Goal: Information Seeking & Learning: Understand process/instructions

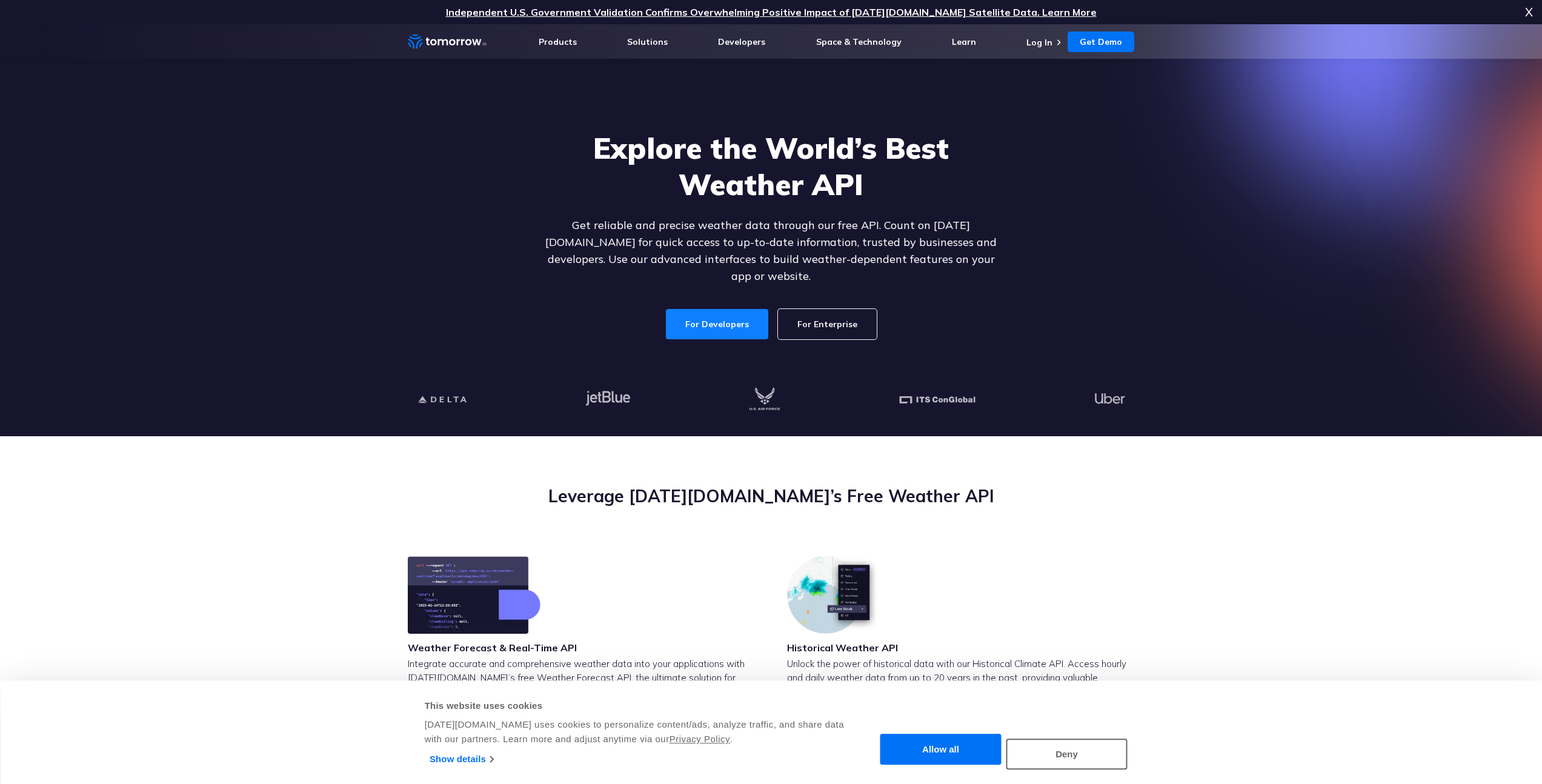
click at [688, 311] on link "For Developers" at bounding box center [717, 324] width 102 height 30
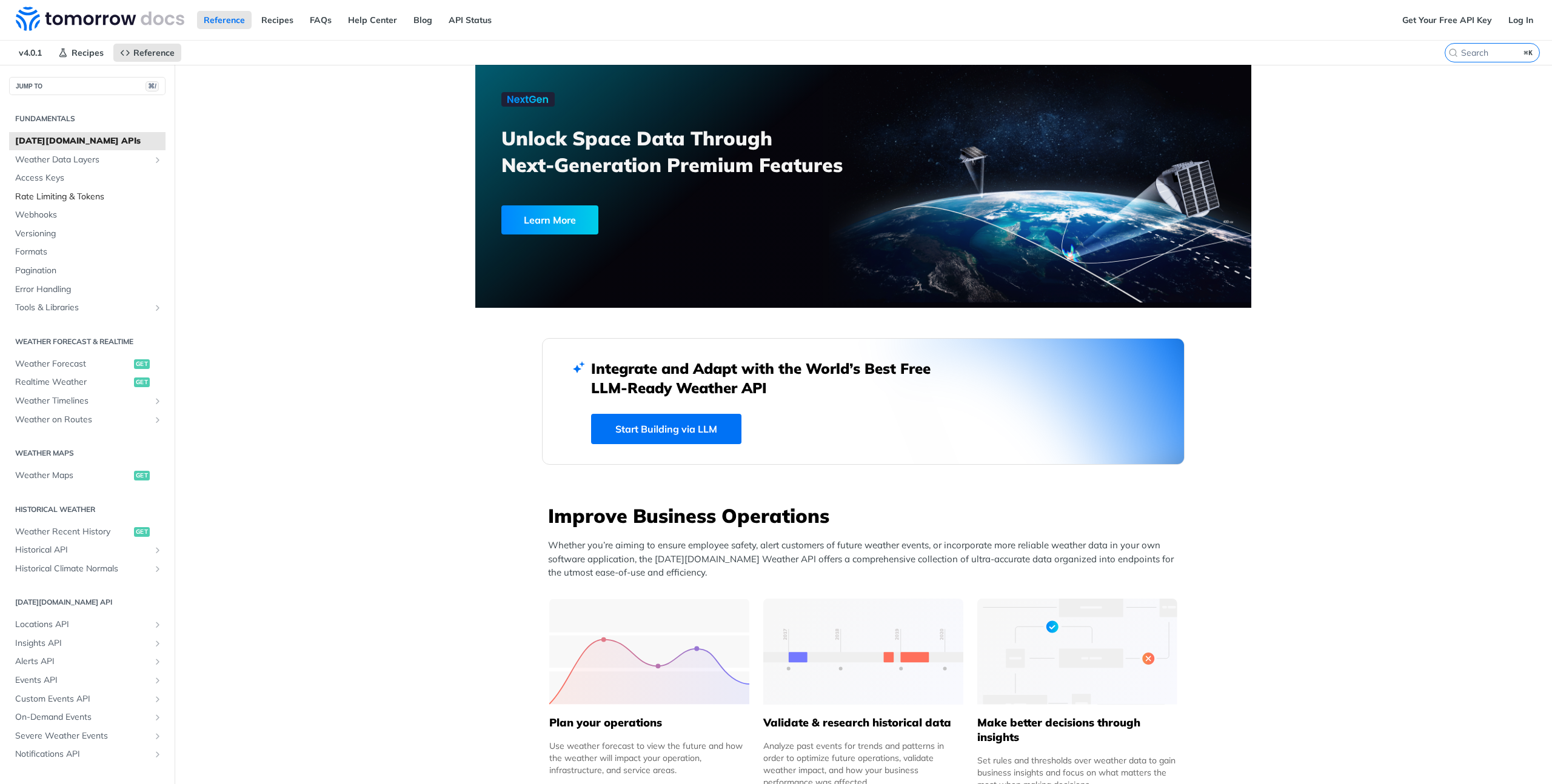
click at [37, 196] on span "Rate Limiting & Tokens" at bounding box center [89, 197] width 148 height 12
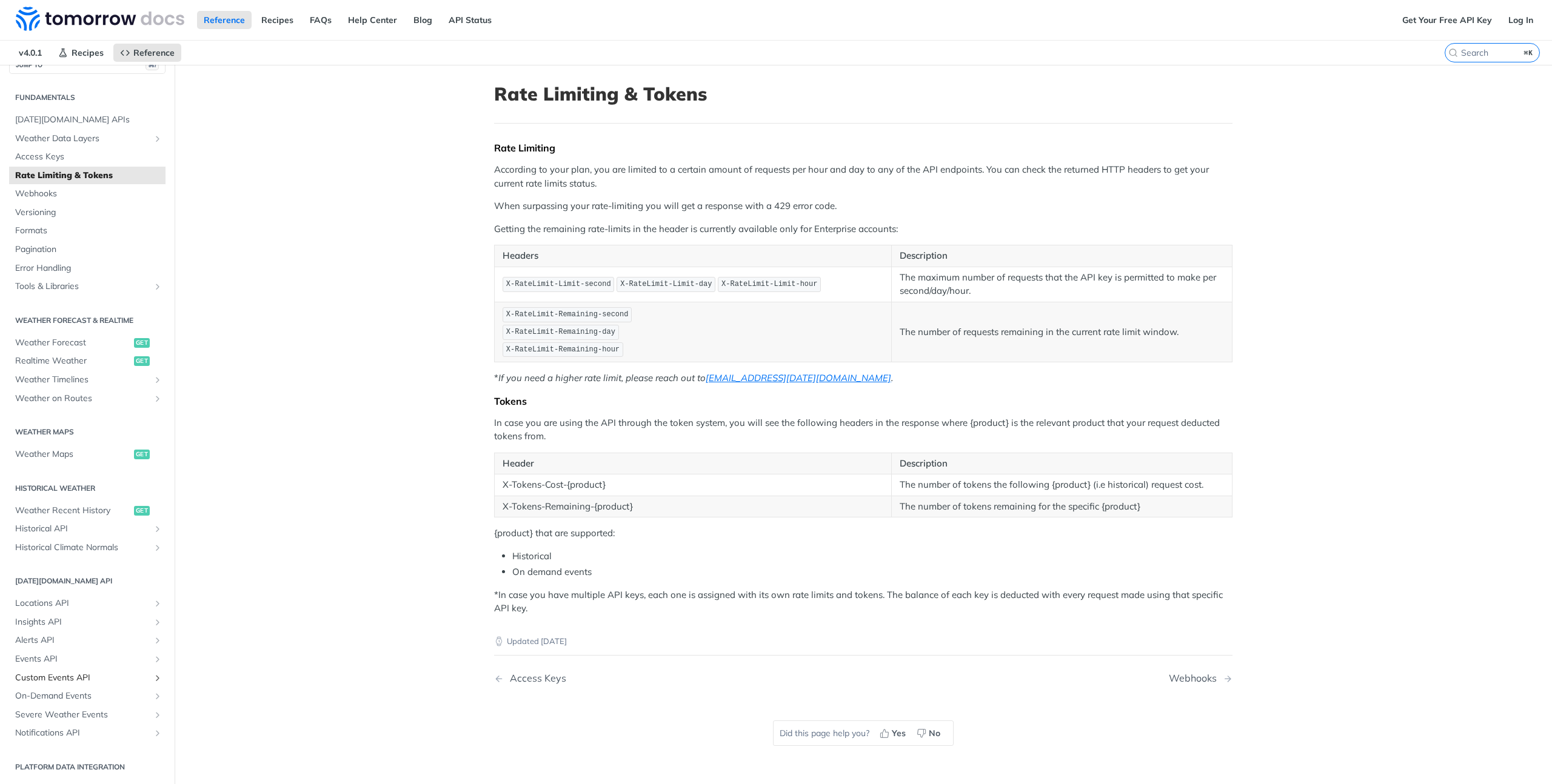
scroll to position [13, 0]
click at [53, 606] on span "Locations API" at bounding box center [82, 612] width 134 height 12
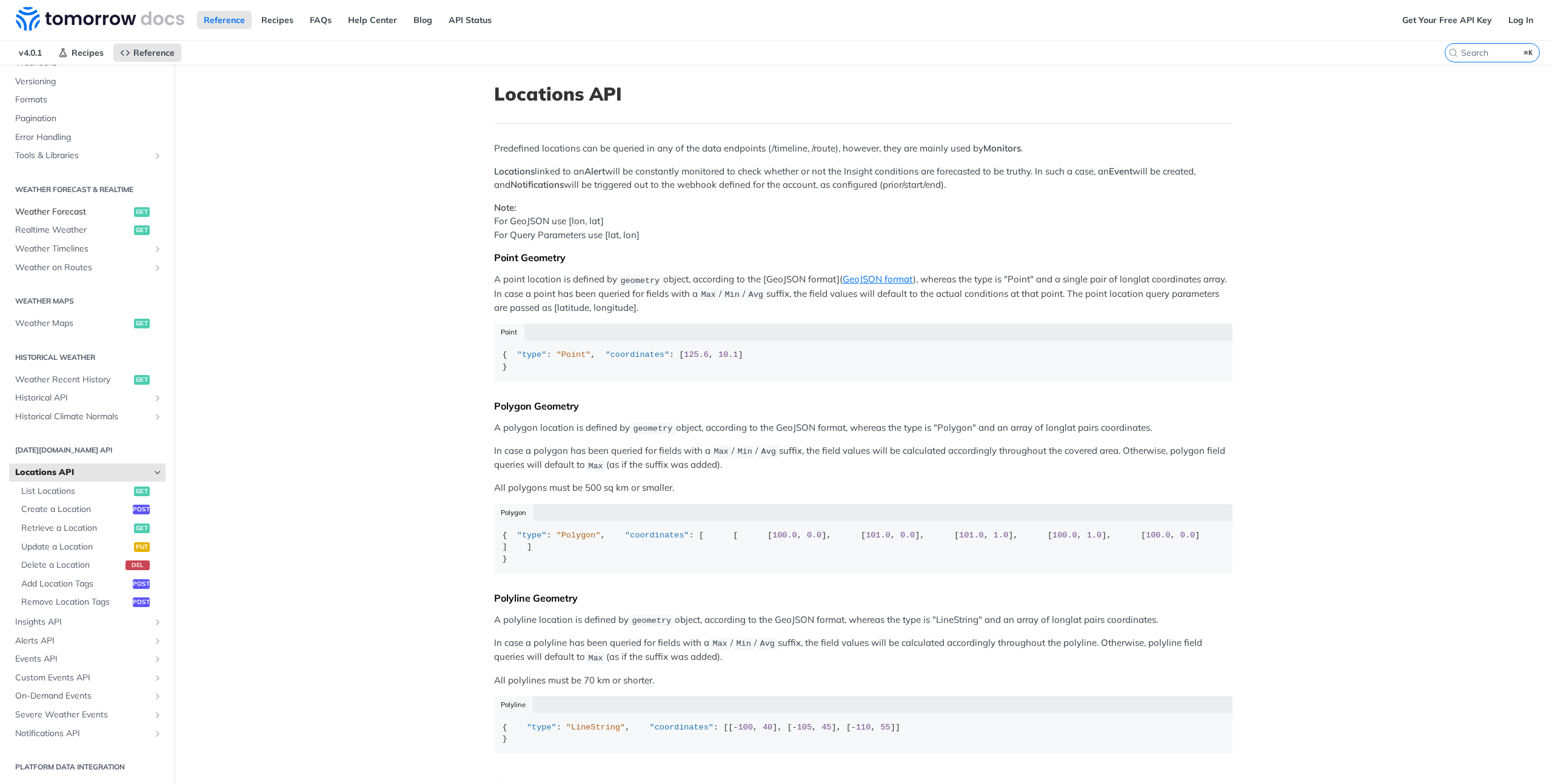
click at [50, 209] on span "Weather Forecast" at bounding box center [73, 212] width 116 height 12
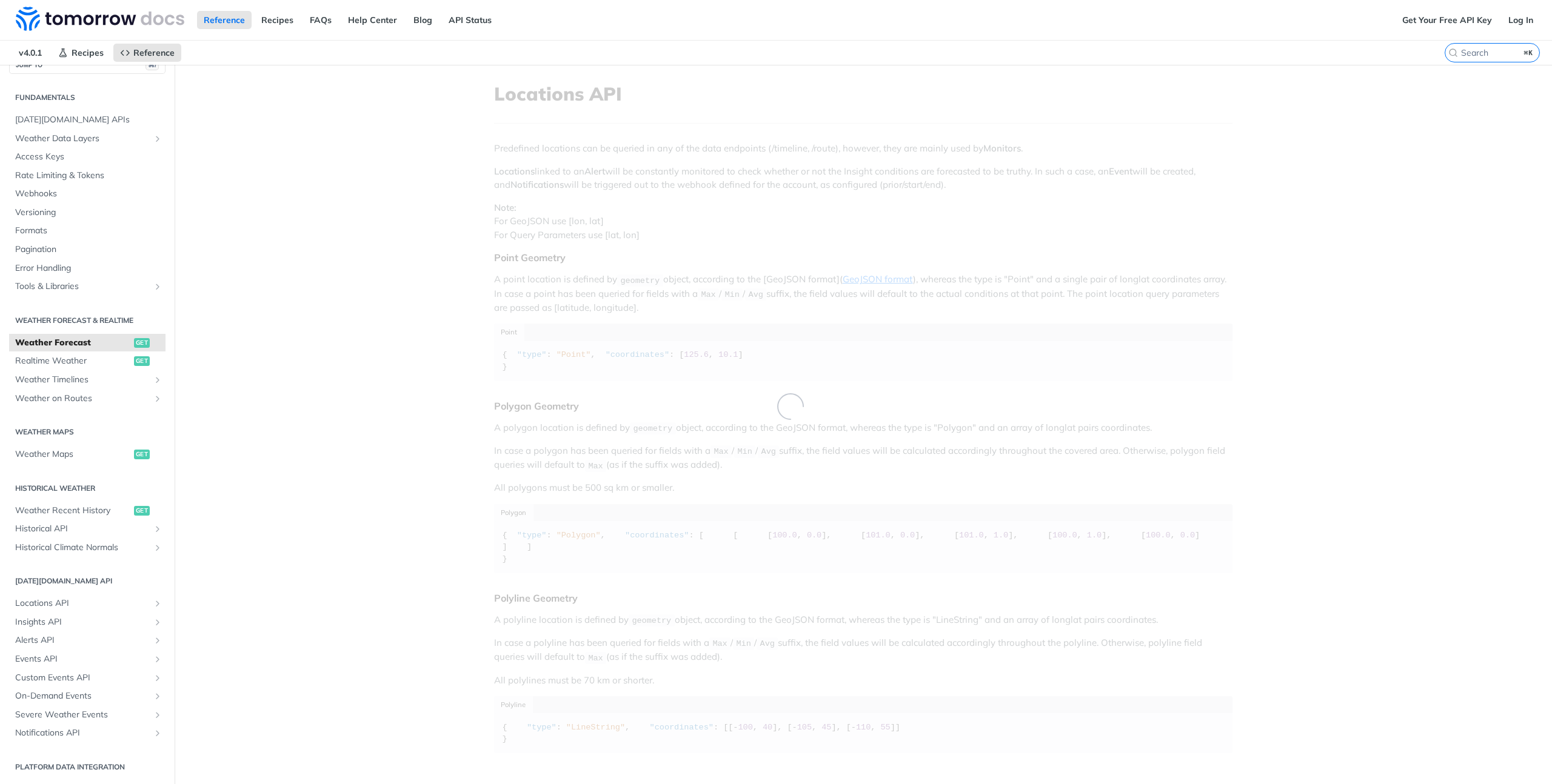
scroll to position [21, 0]
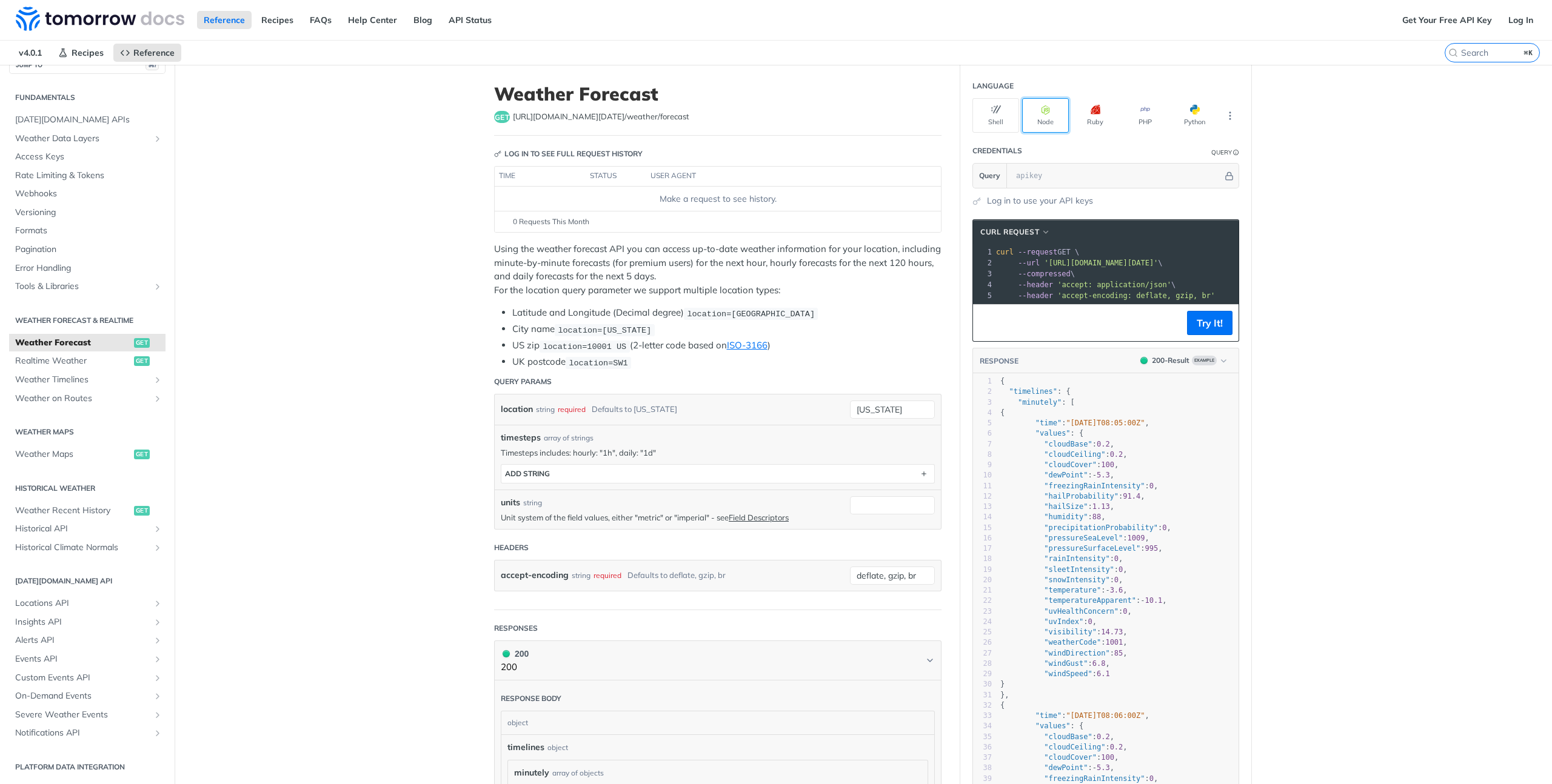
click at [1041, 112] on icon "button" at bounding box center [1045, 109] width 10 height 10
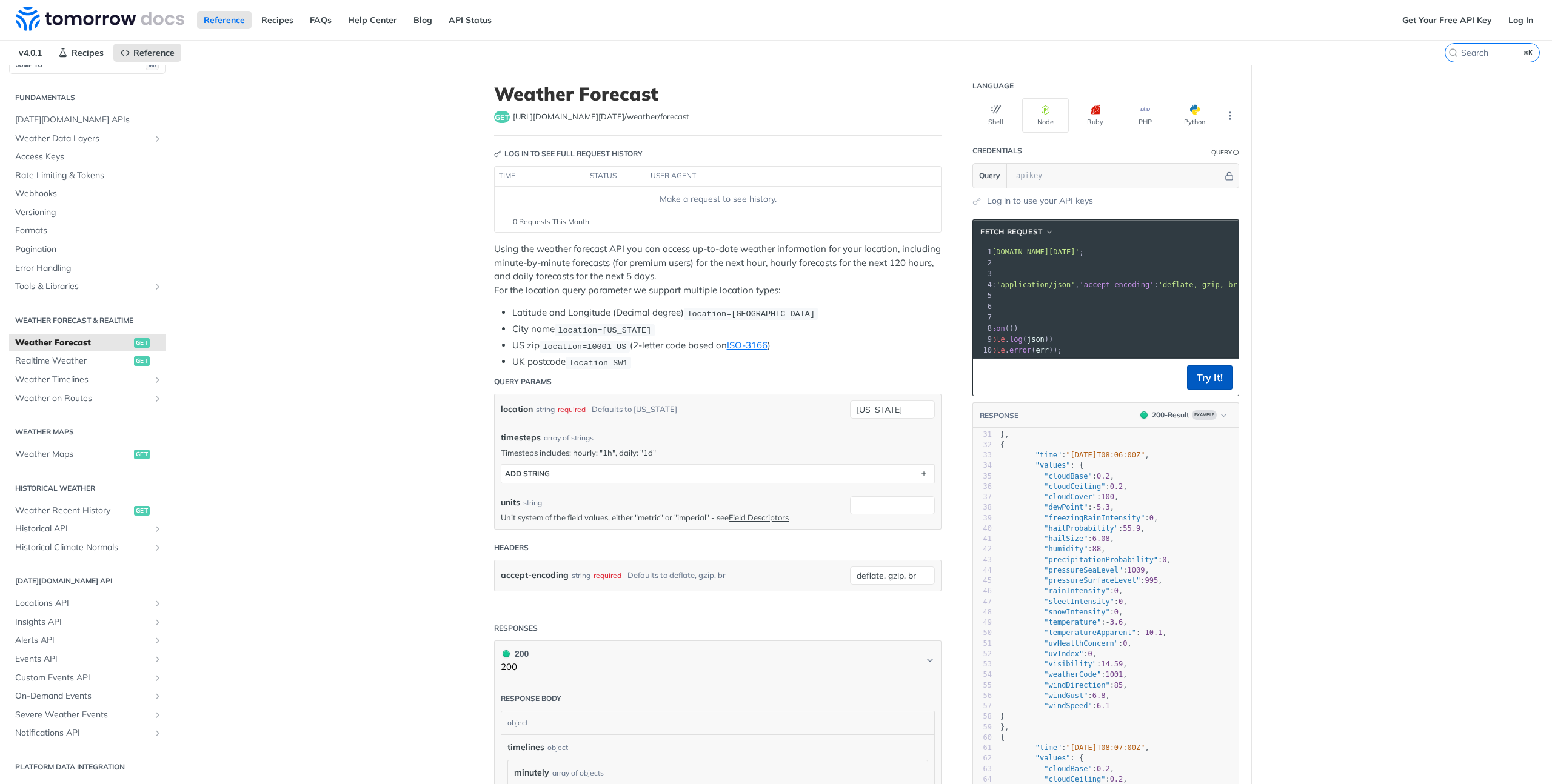
scroll to position [0, 114]
click at [1201, 389] on button "Try It!" at bounding box center [1209, 377] width 45 height 24
click at [1513, 24] on link "Log In" at bounding box center [1520, 20] width 38 height 18
